Goal: Find specific page/section: Find specific page/section

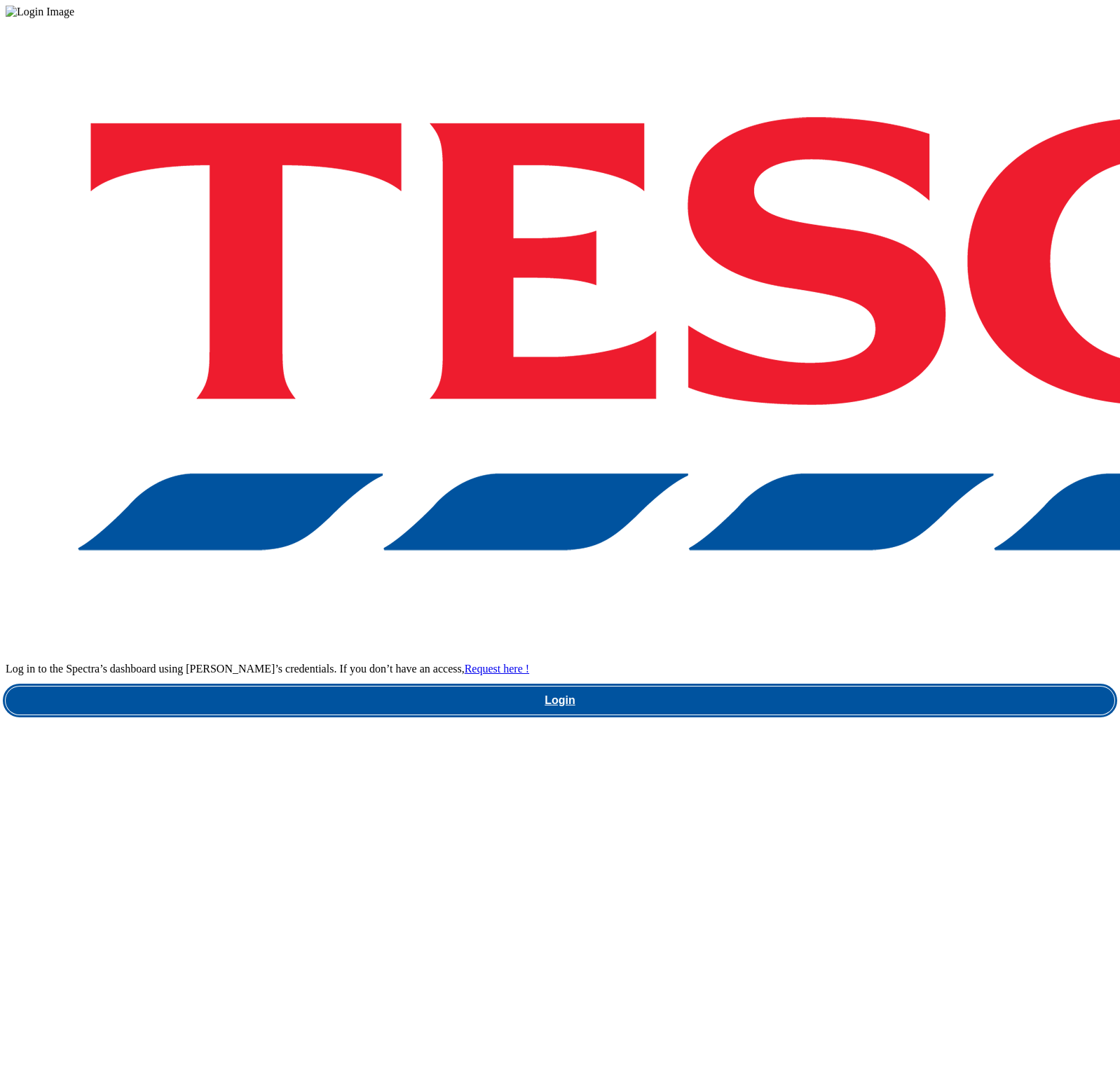
click at [856, 686] on link "Login" at bounding box center [560, 700] width 1108 height 28
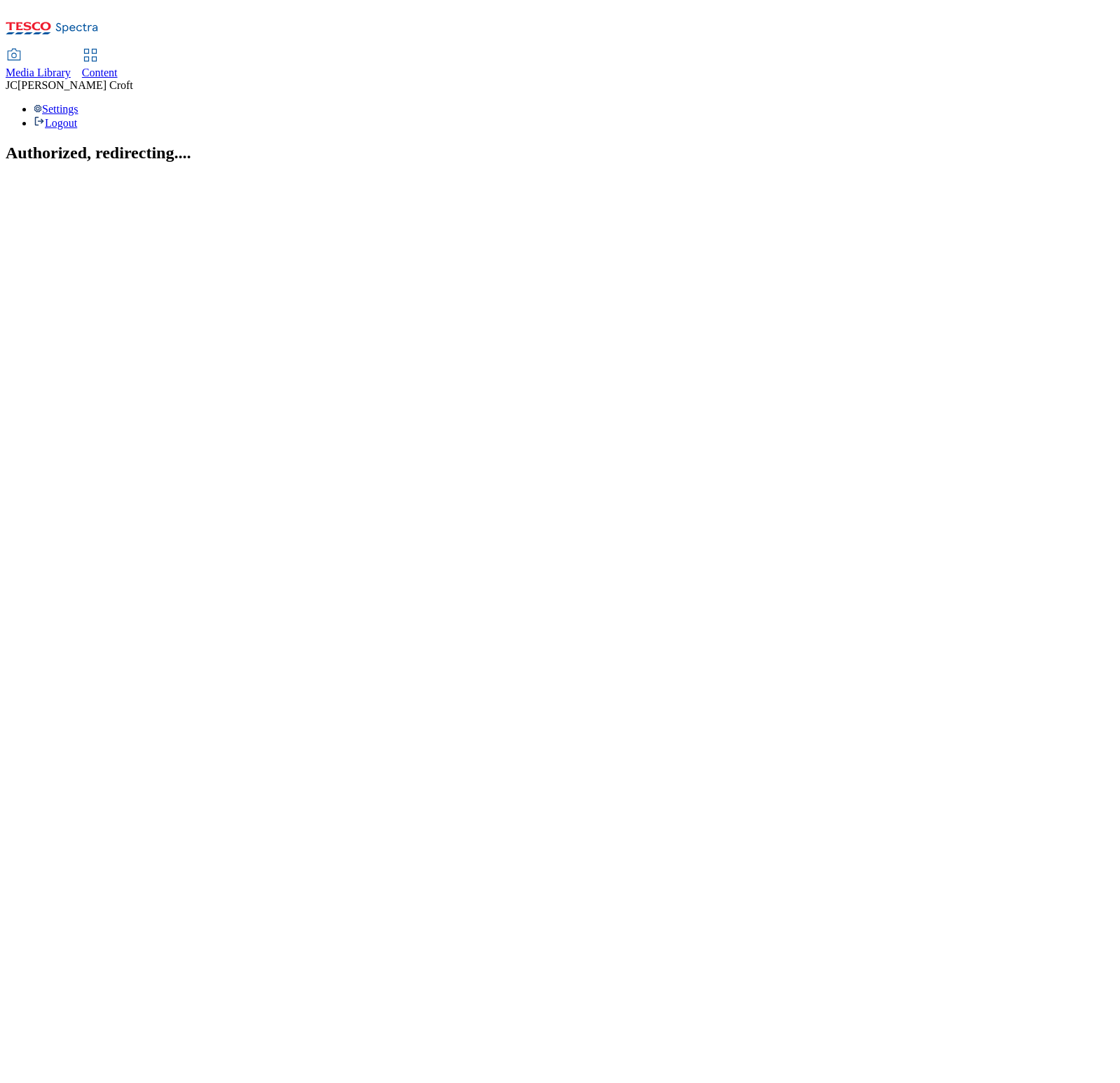
click at [117, 66] on span "Content" at bounding box center [99, 72] width 36 height 12
